Goal: Find specific page/section: Find specific page/section

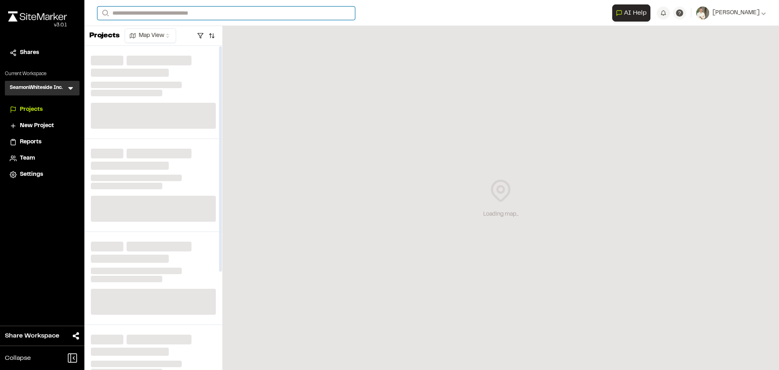
click at [233, 14] on input "Search" at bounding box center [226, 12] width 258 height 13
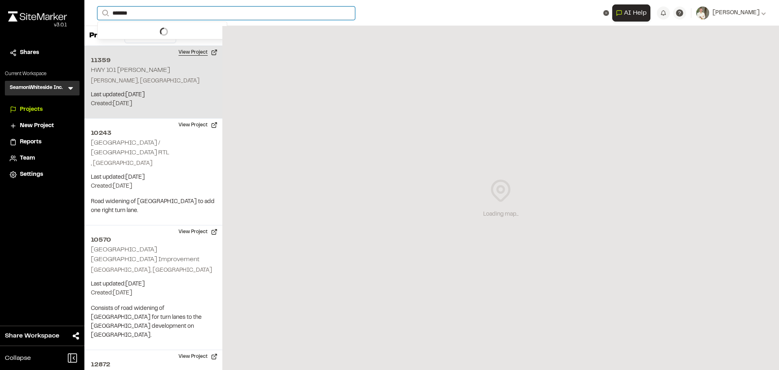
type input "*******"
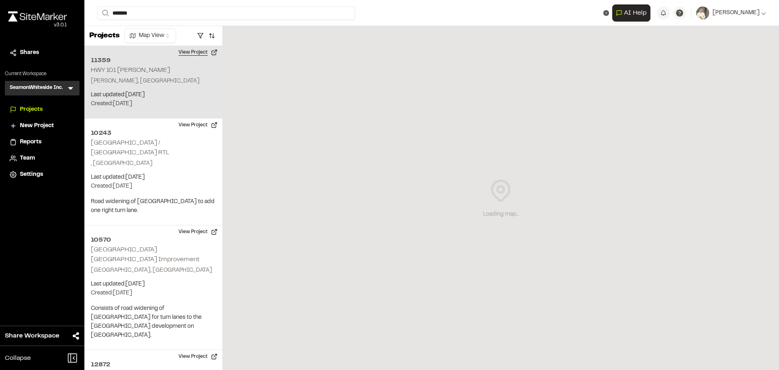
click at [200, 47] on button "View Project" at bounding box center [198, 52] width 49 height 13
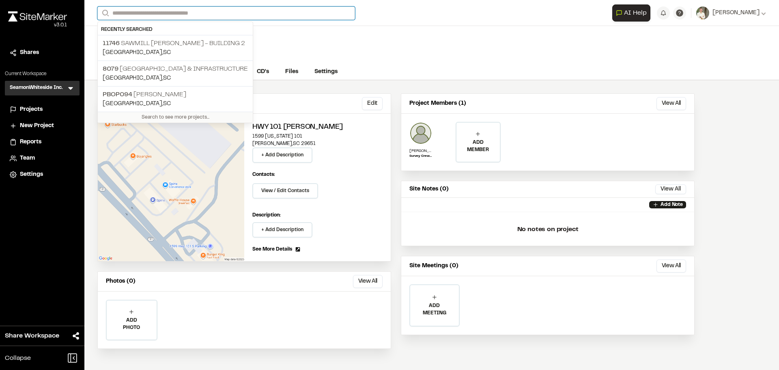
click at [186, 15] on input "Search" at bounding box center [226, 12] width 258 height 13
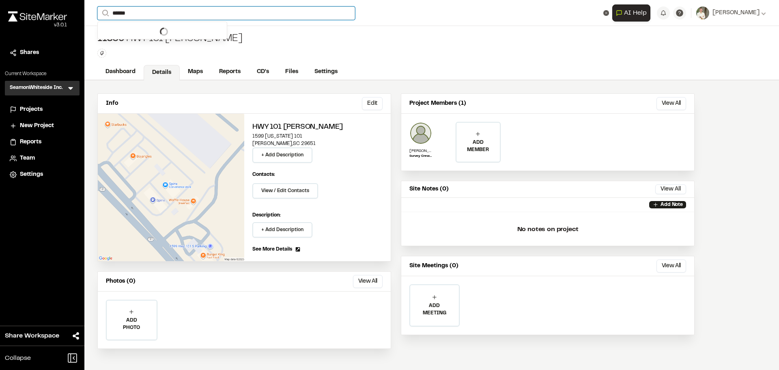
drag, startPoint x: 164, startPoint y: 11, endPoint x: 70, endPoint y: 15, distance: 93.9
click at [70, 15] on div "**********" at bounding box center [389, 185] width 779 height 370
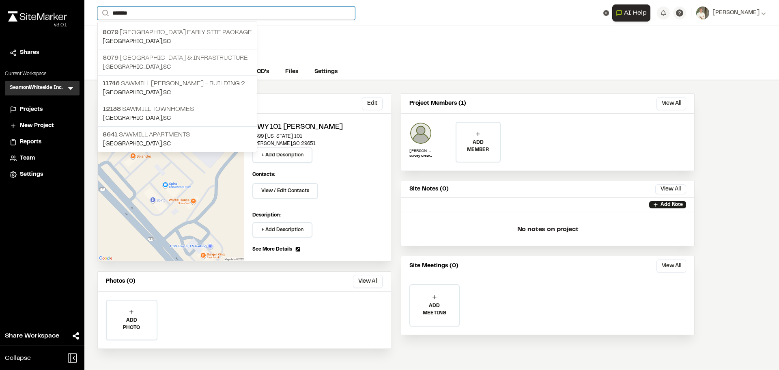
type input "*******"
click at [225, 61] on p "[STREET_ADDRESS] & Infrastructure" at bounding box center [177, 58] width 149 height 10
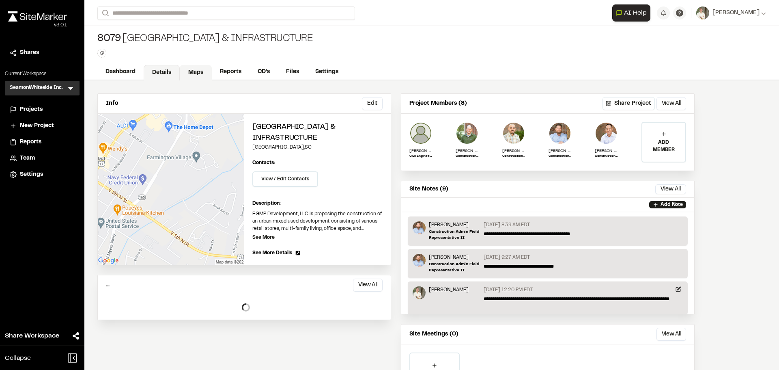
click at [199, 66] on link "Maps" at bounding box center [196, 72] width 32 height 15
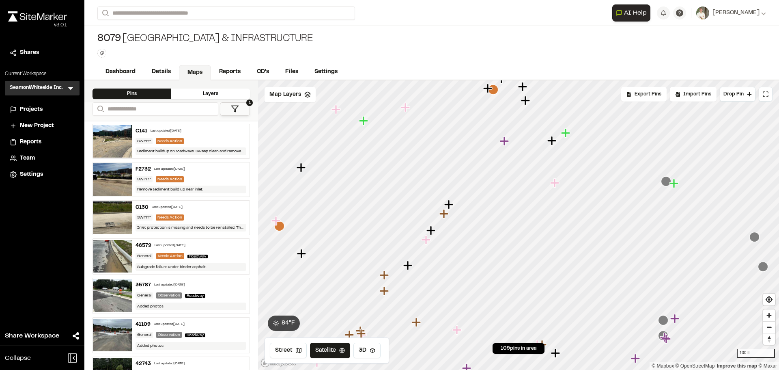
click at [507, 141] on icon "Map marker" at bounding box center [504, 140] width 9 height 9
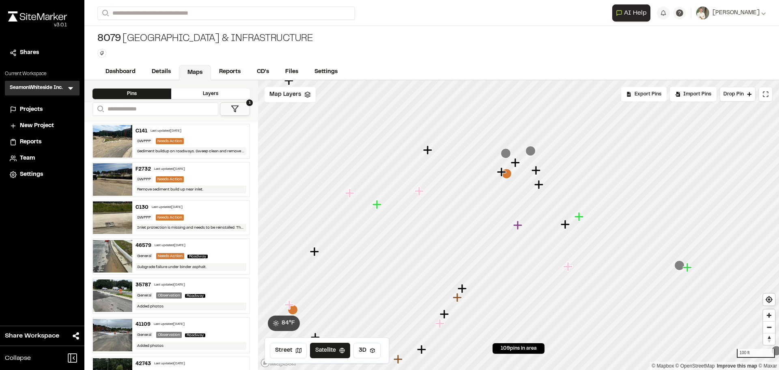
click at [504, 175] on icon "Map marker" at bounding box center [502, 172] width 11 height 11
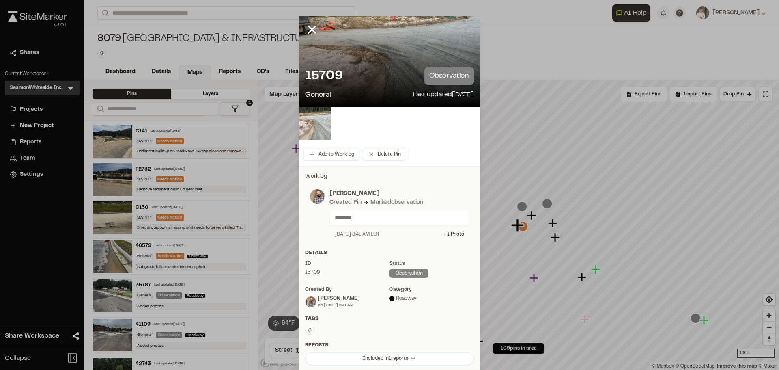
click at [315, 125] on img at bounding box center [315, 123] width 32 height 32
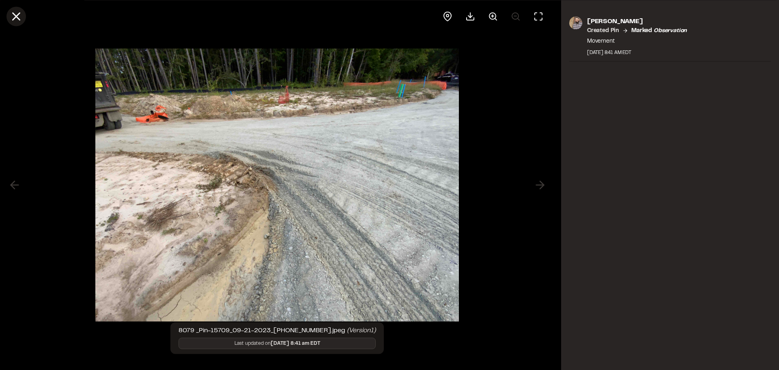
click at [13, 14] on line at bounding box center [16, 16] width 7 height 7
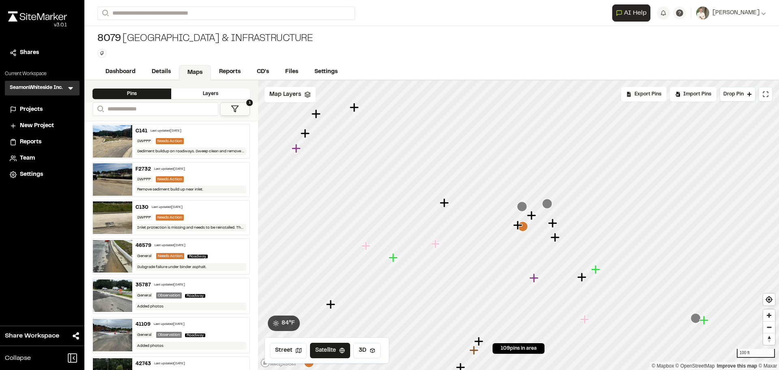
click at [535, 220] on icon "Map marker" at bounding box center [532, 215] width 11 height 11
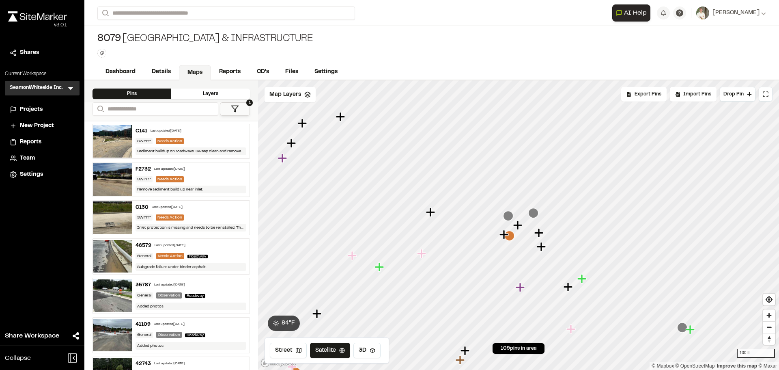
click at [543, 236] on icon "Map marker" at bounding box center [540, 233] width 11 height 11
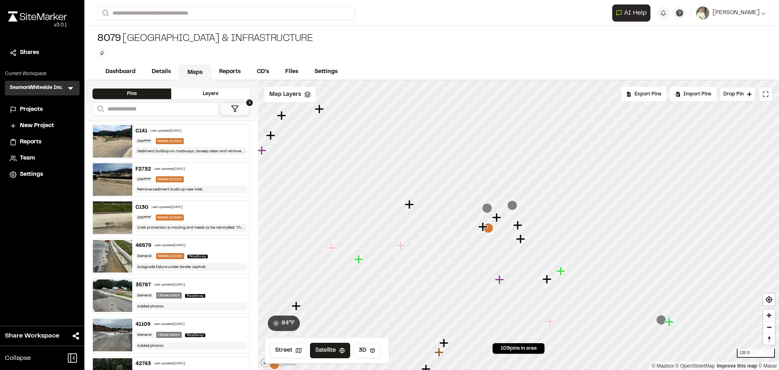
click at [522, 241] on icon "Map marker" at bounding box center [520, 238] width 9 height 9
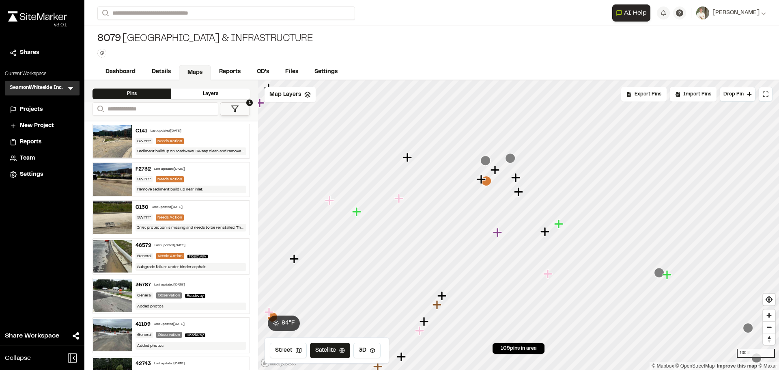
click at [547, 232] on icon "Map marker" at bounding box center [545, 231] width 9 height 9
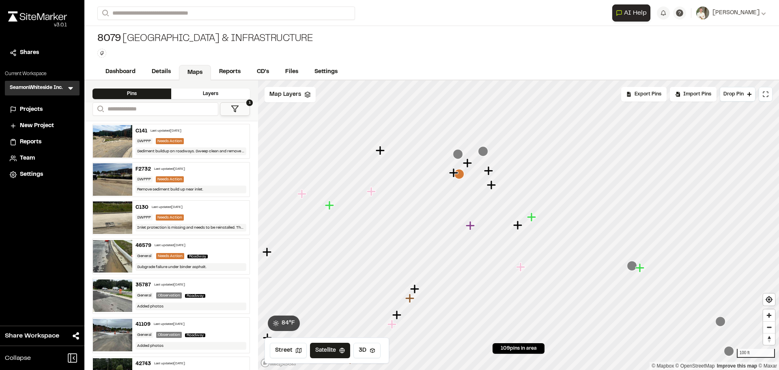
click at [472, 229] on icon "Map marker" at bounding box center [471, 225] width 11 height 11
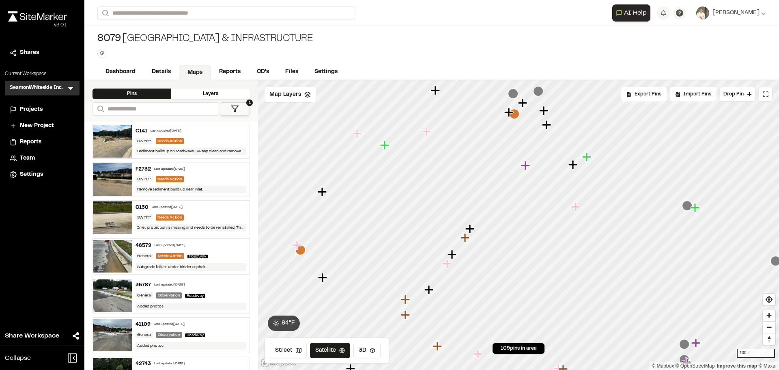
click at [471, 227] on icon "Map marker" at bounding box center [470, 228] width 9 height 9
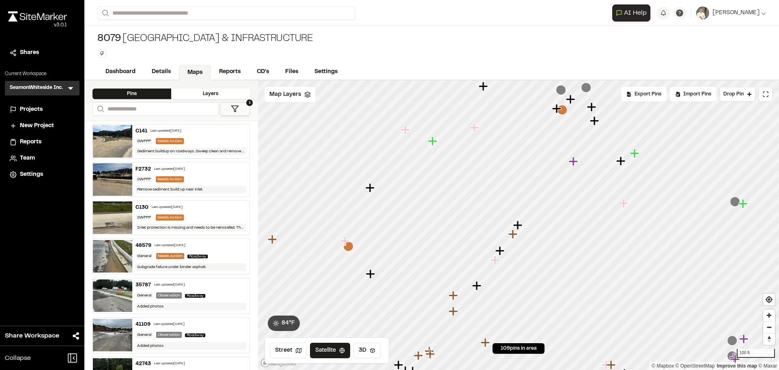
click at [575, 162] on icon "Map marker" at bounding box center [573, 161] width 9 height 9
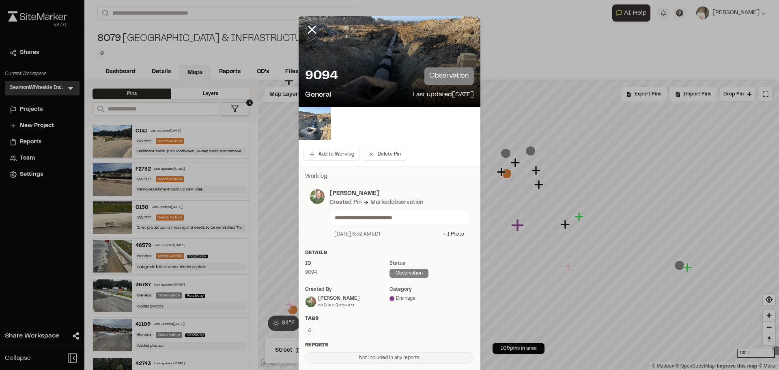
click at [315, 116] on img at bounding box center [315, 123] width 32 height 32
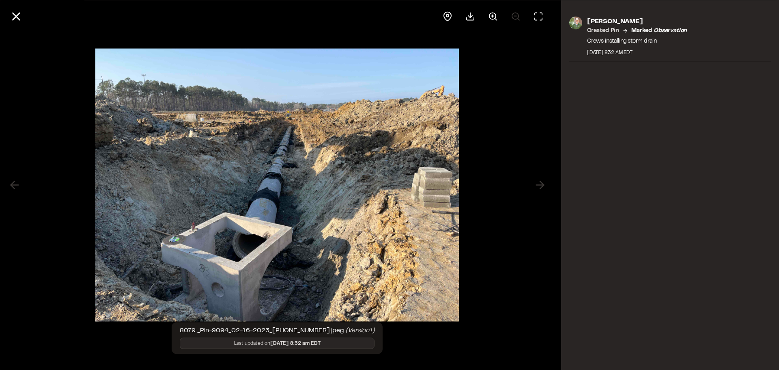
click at [506, 190] on div at bounding box center [277, 185] width 555 height 370
click at [18, 15] on icon at bounding box center [16, 16] width 14 height 14
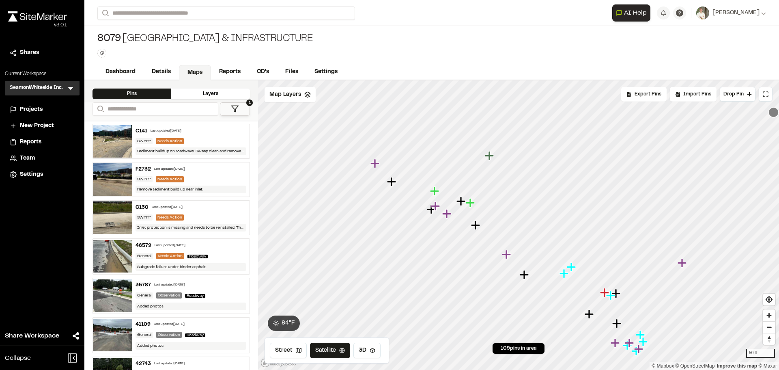
click at [476, 226] on icon "Map marker" at bounding box center [475, 224] width 9 height 9
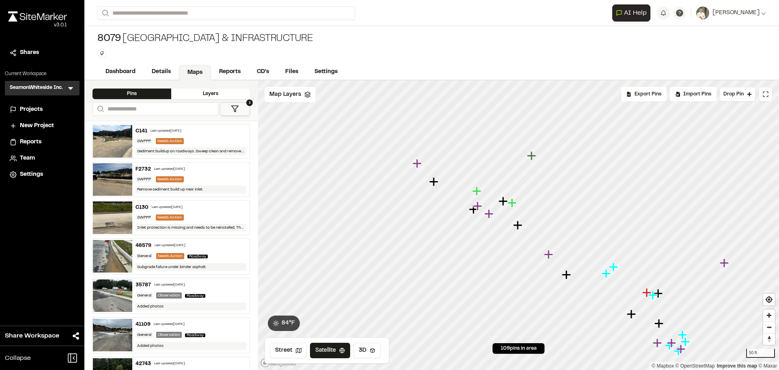
click at [504, 200] on icon "Map marker" at bounding box center [503, 200] width 9 height 9
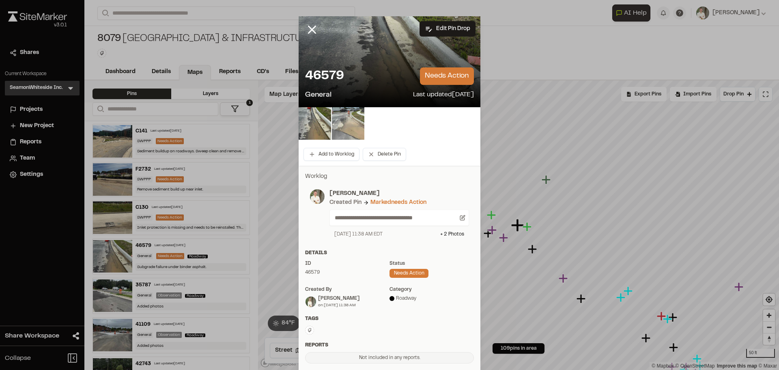
click at [346, 121] on img at bounding box center [348, 123] width 32 height 32
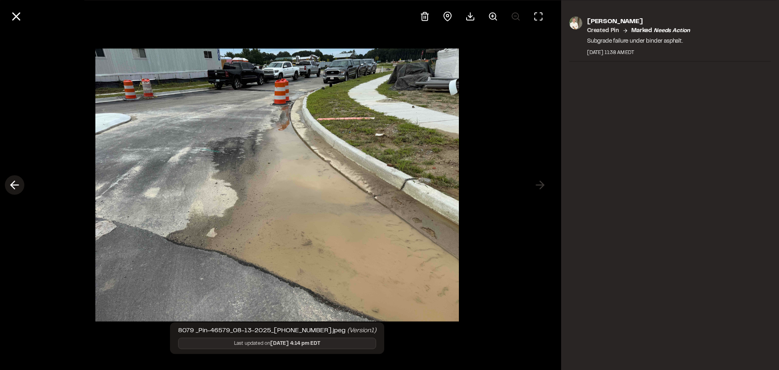
click at [18, 184] on icon at bounding box center [14, 185] width 13 height 14
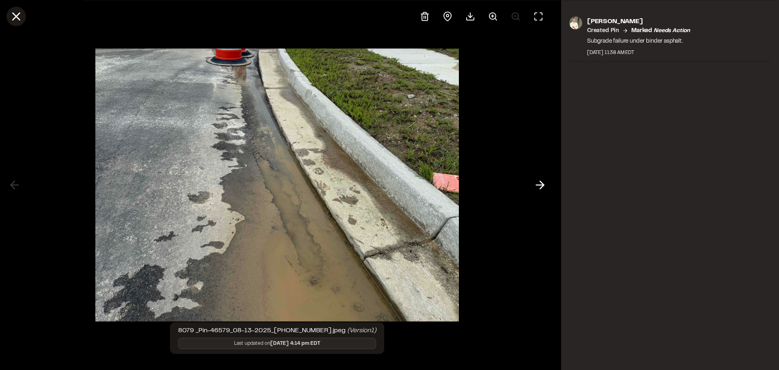
click at [15, 15] on line at bounding box center [16, 16] width 7 height 7
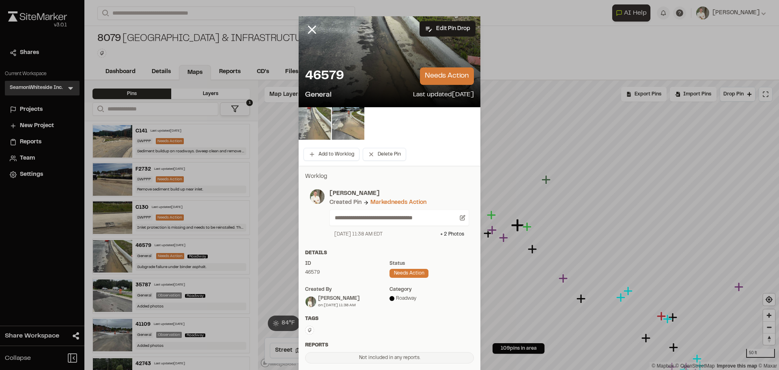
click at [309, 125] on img at bounding box center [315, 123] width 32 height 32
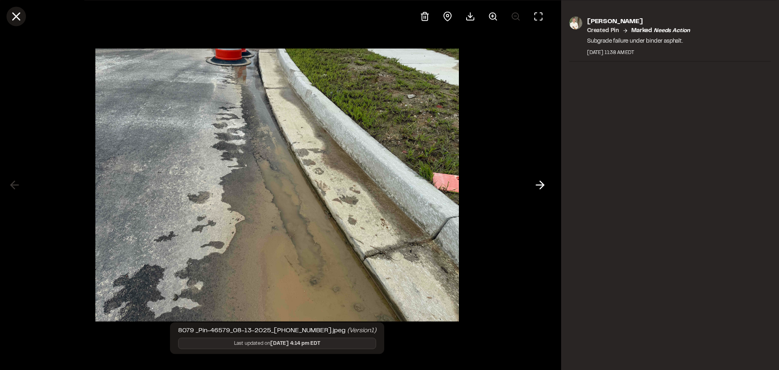
click at [16, 9] on button at bounding box center [15, 15] width 19 height 19
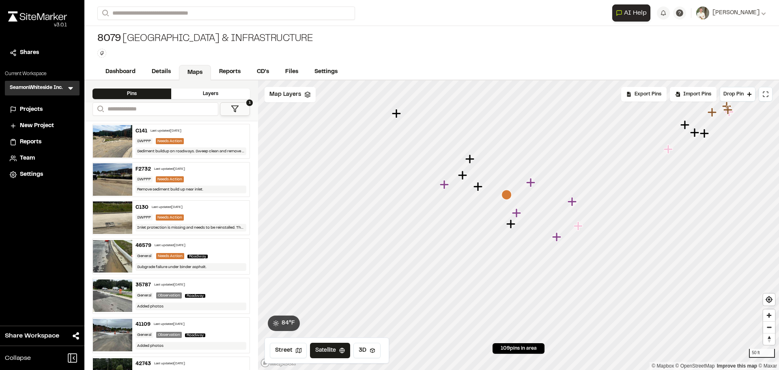
click at [398, 115] on icon "Map marker" at bounding box center [396, 113] width 9 height 9
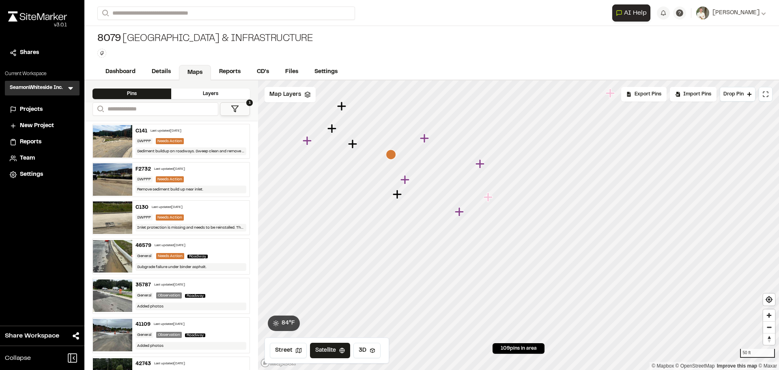
click at [460, 213] on icon "Map marker" at bounding box center [459, 211] width 9 height 9
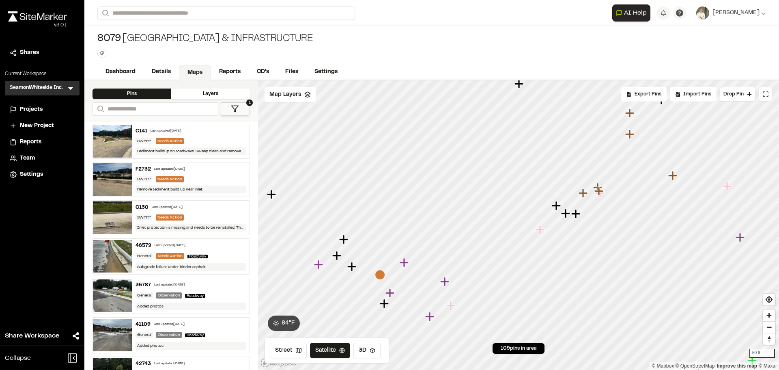
click at [558, 206] on icon "Map marker" at bounding box center [556, 205] width 9 height 9
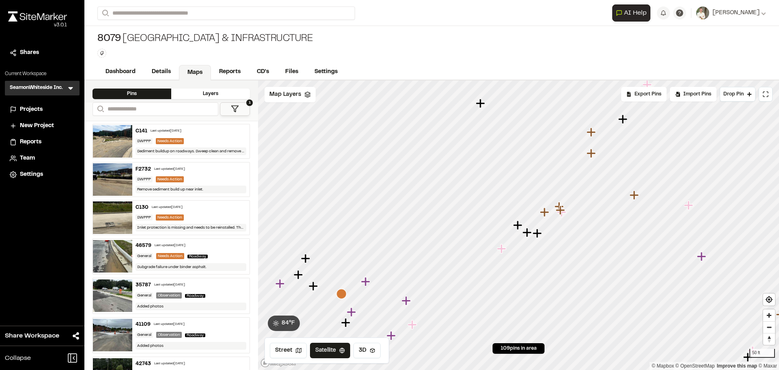
click at [528, 234] on icon "Map marker" at bounding box center [527, 232] width 9 height 9
